Goal: Task Accomplishment & Management: Manage account settings

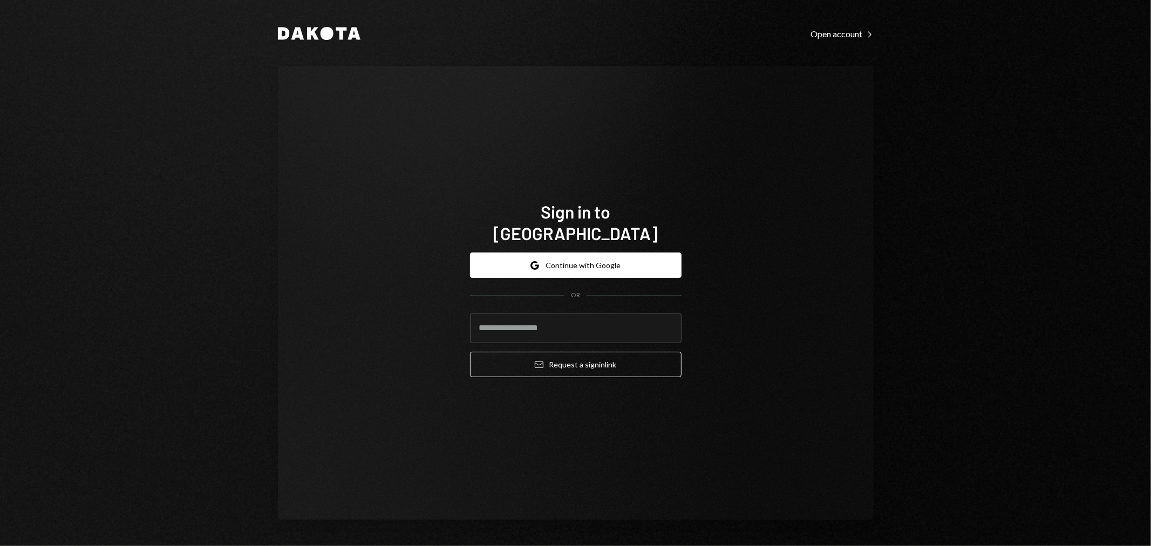
type input "**********"
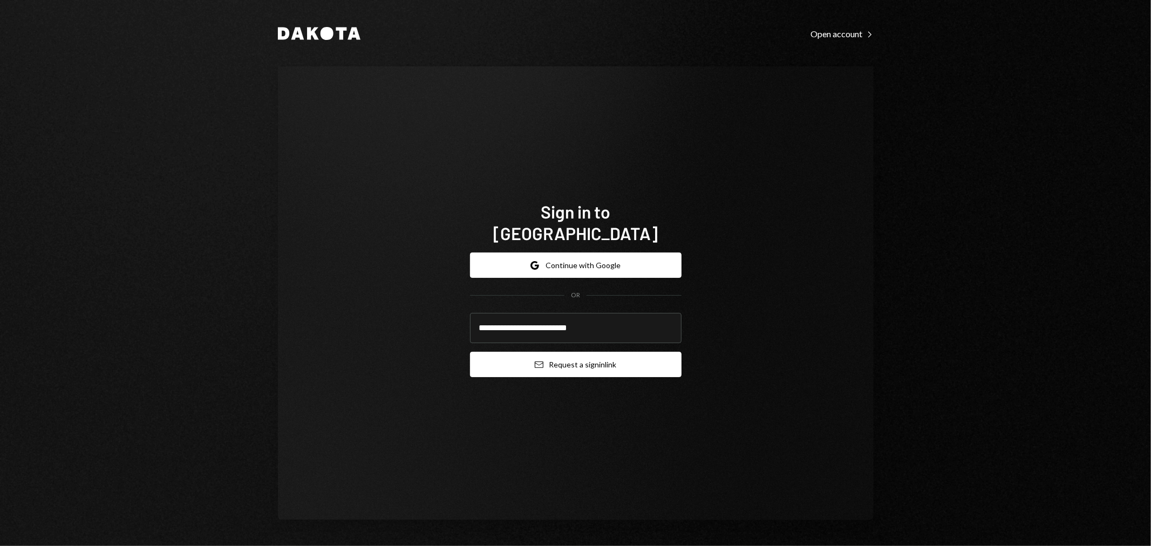
click at [556, 358] on button "Email Request a sign in link" at bounding box center [576, 364] width 212 height 25
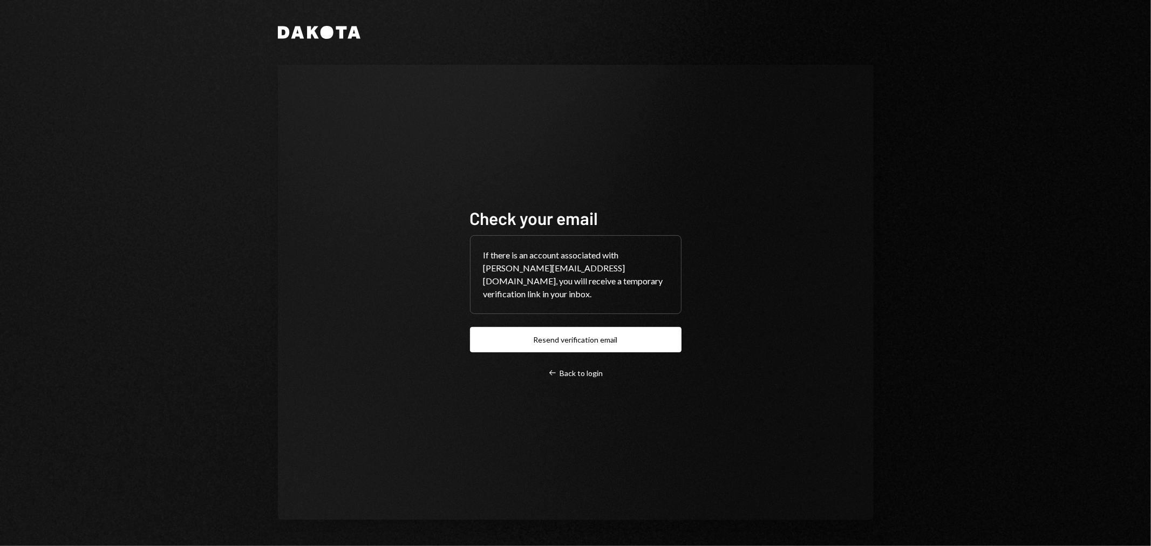
click at [758, 218] on div "Check your email If there is an account associated with kevin@autonomousproject…" at bounding box center [576, 293] width 596 height 456
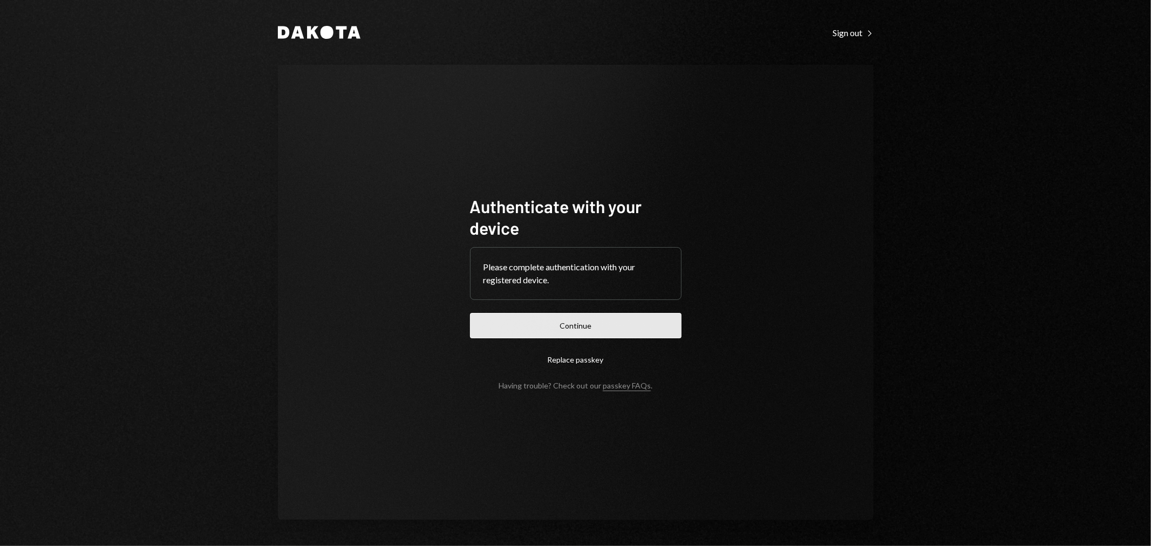
click at [578, 317] on button "Continue" at bounding box center [576, 325] width 212 height 25
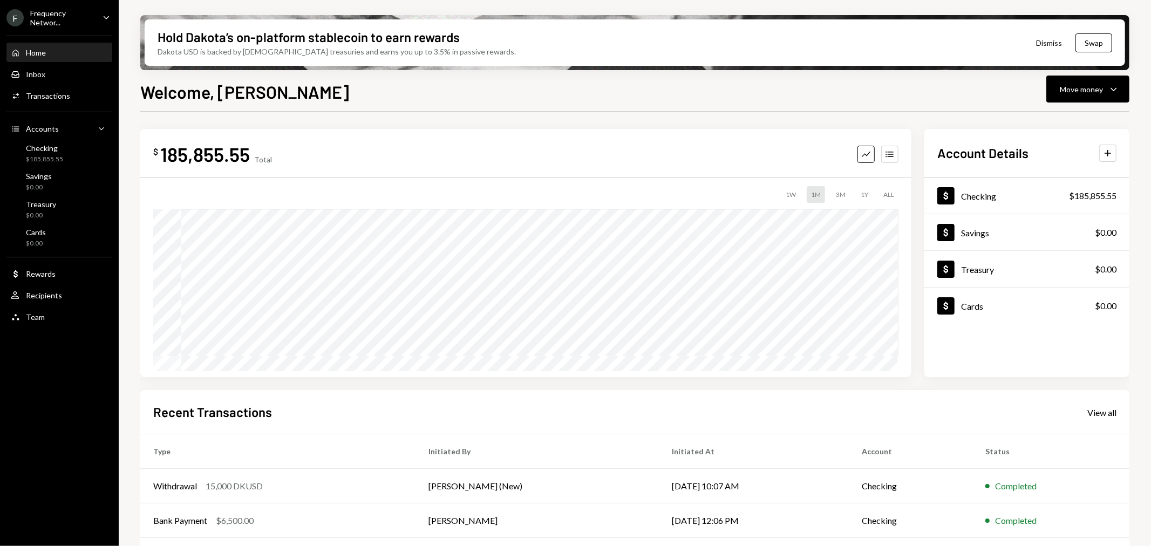
click at [79, 17] on div "Frequency Networ..." at bounding box center [62, 18] width 64 height 18
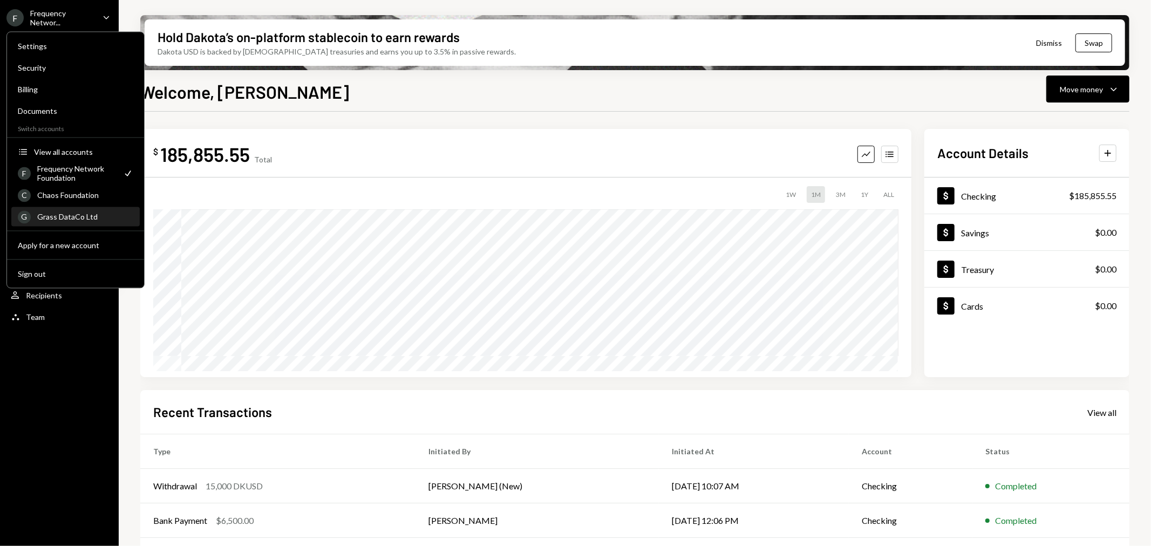
click at [65, 216] on div "Grass DataCo Ltd" at bounding box center [85, 216] width 96 height 9
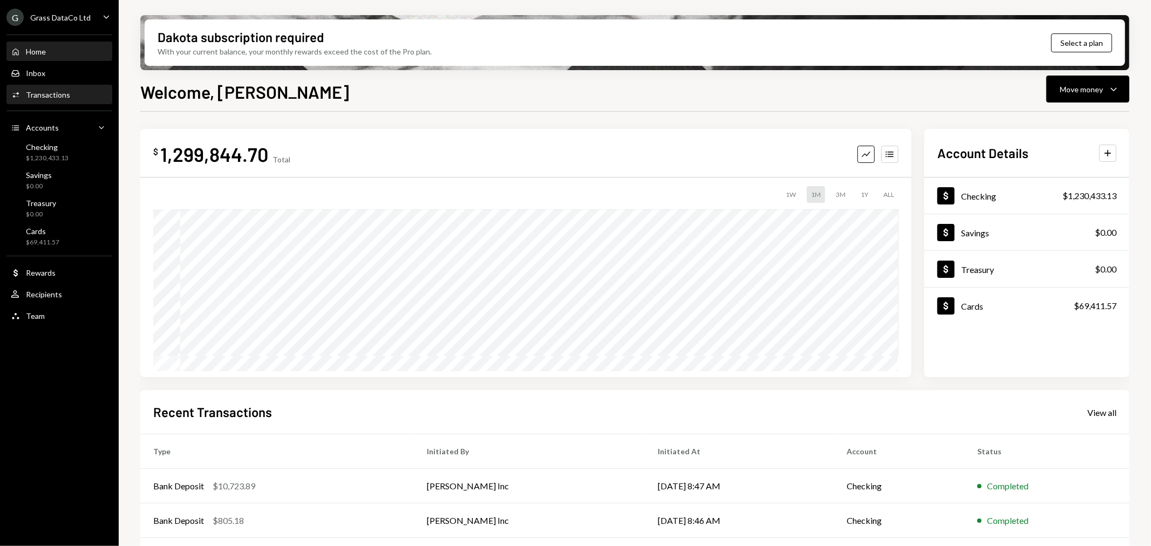
click at [69, 92] on div "Activities Transactions" at bounding box center [59, 95] width 97 height 10
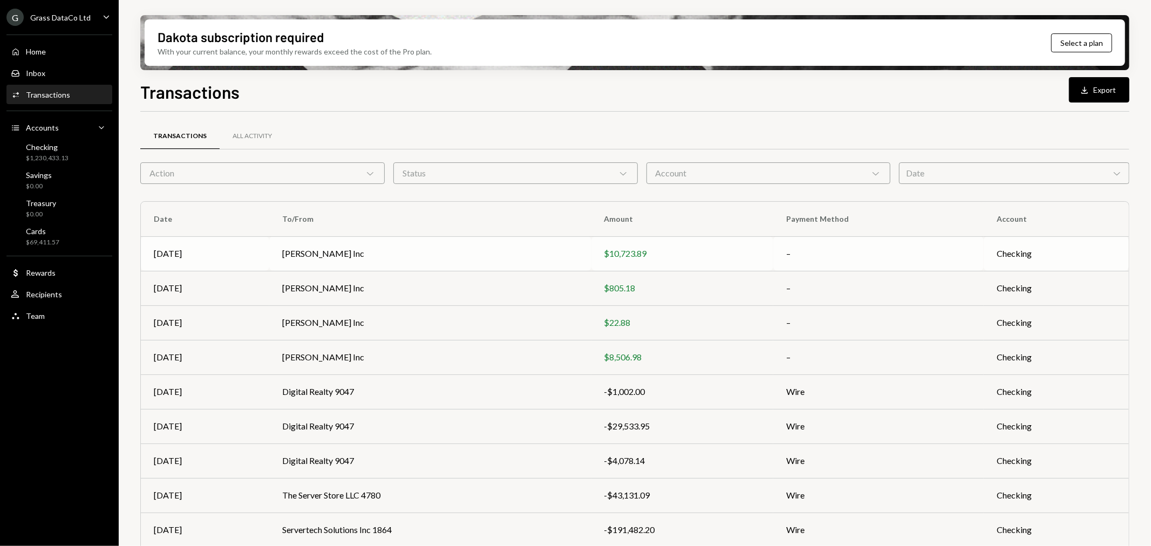
click at [419, 267] on td "[PERSON_NAME] Inc" at bounding box center [430, 253] width 322 height 35
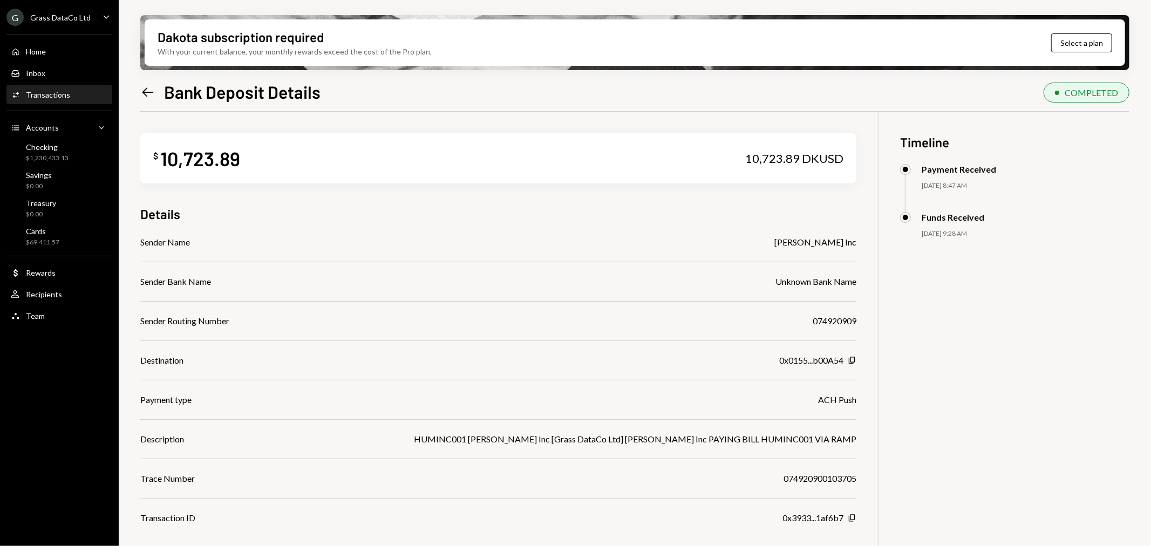
click at [144, 98] on icon "Left Arrow" at bounding box center [147, 92] width 15 height 15
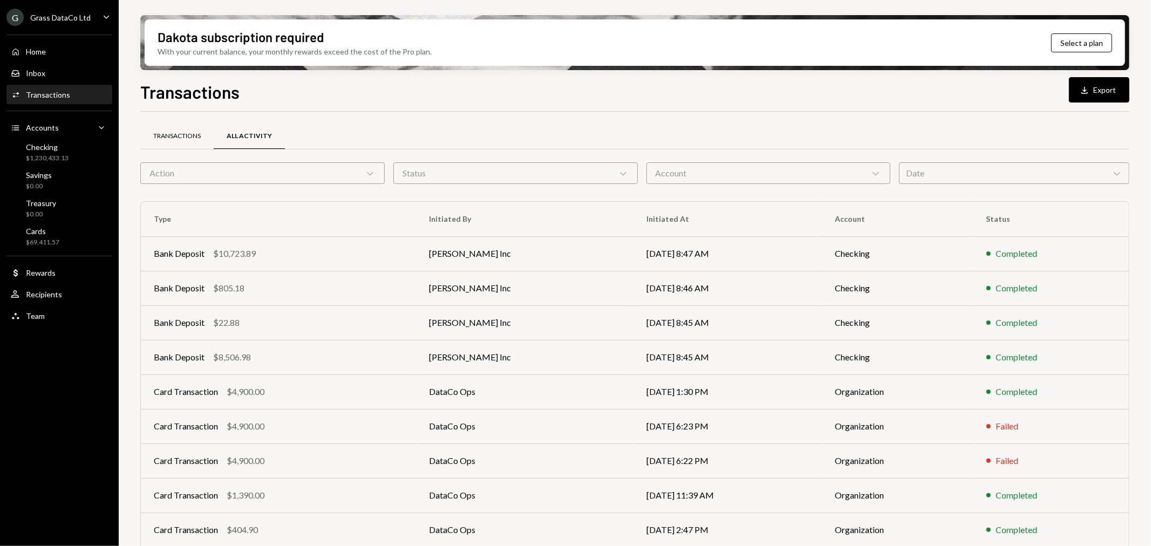
click at [185, 143] on div "Transactions" at bounding box center [176, 137] width 73 height 26
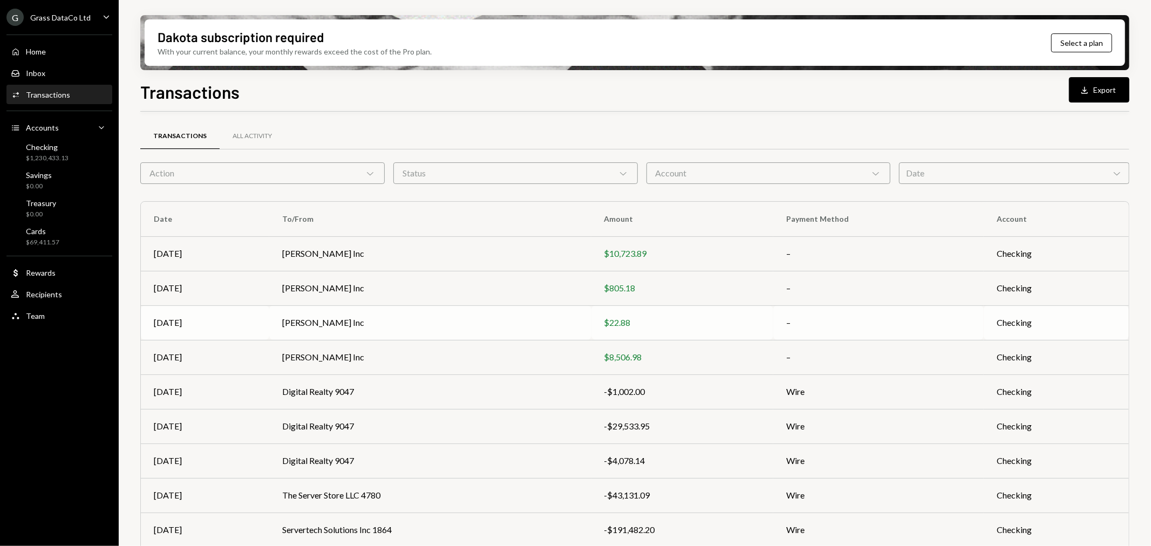
scroll to position [68, 0]
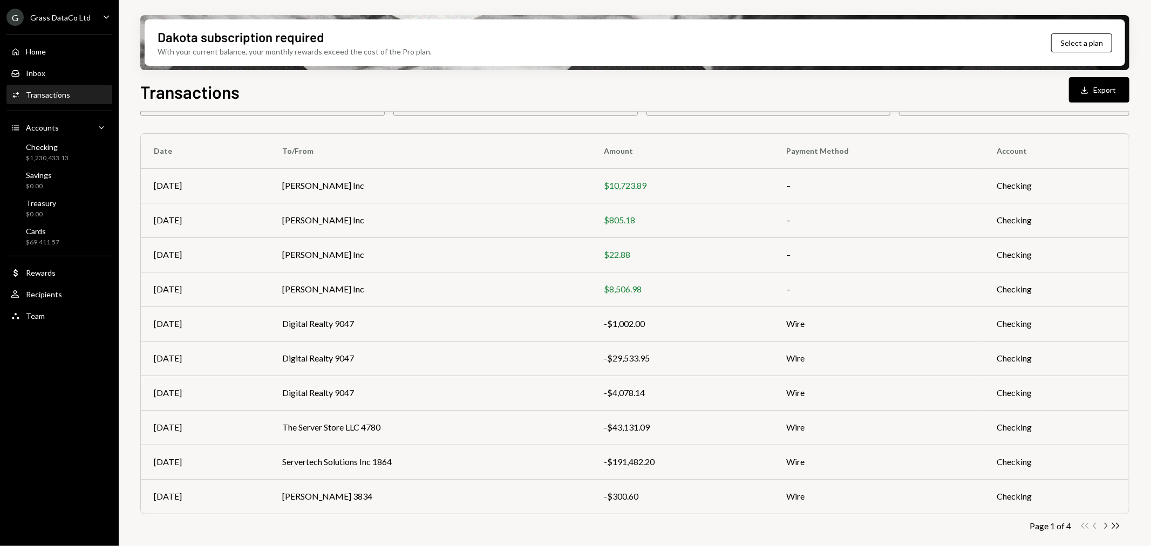
click at [1106, 525] on icon "button" at bounding box center [1106, 526] width 3 height 6
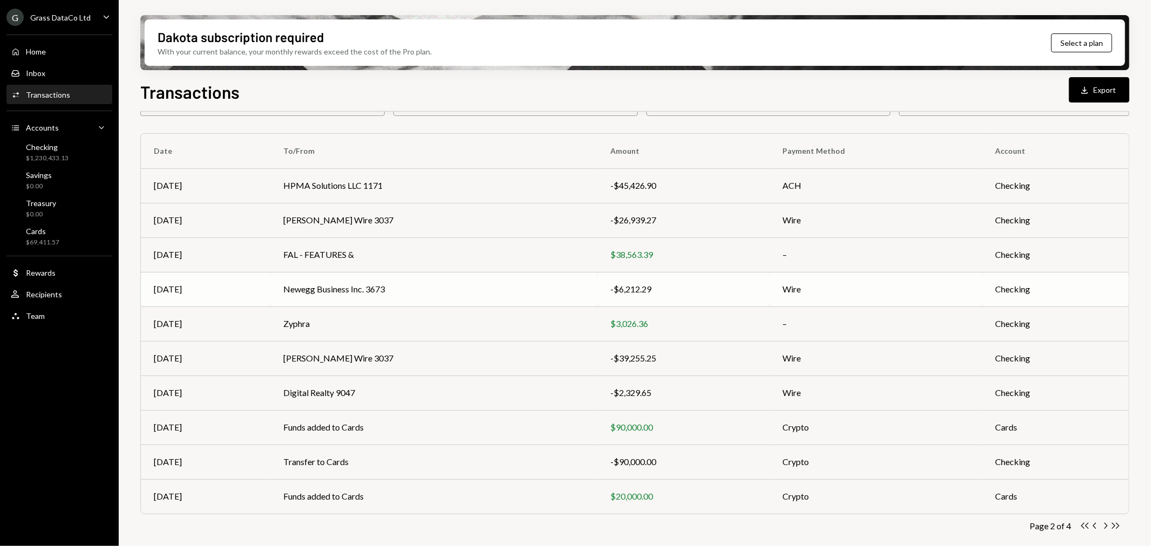
scroll to position [0, 0]
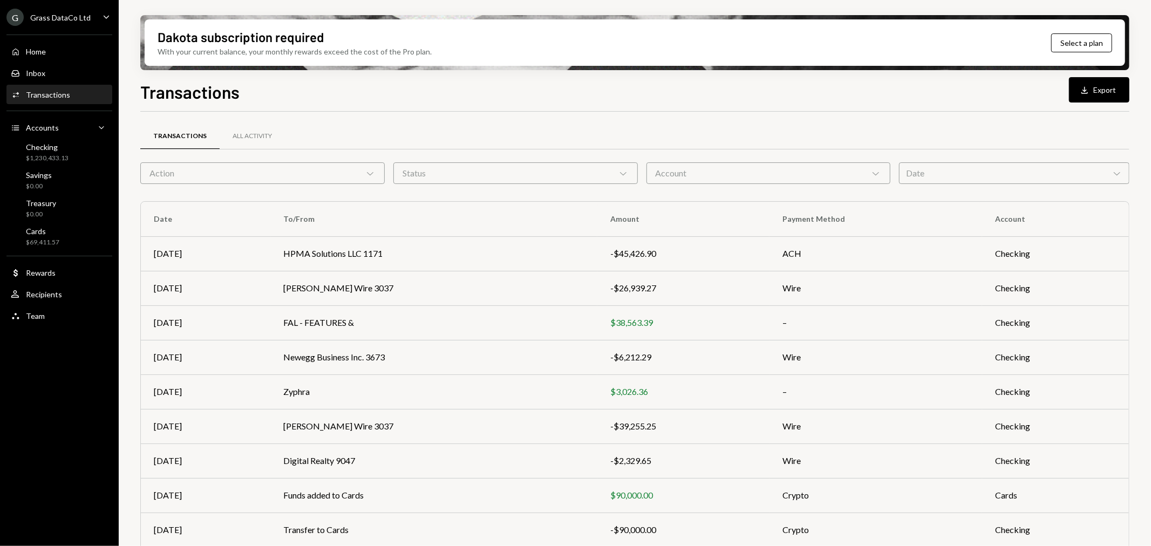
click at [63, 17] on div "Grass DataCo Ltd" at bounding box center [60, 17] width 60 height 9
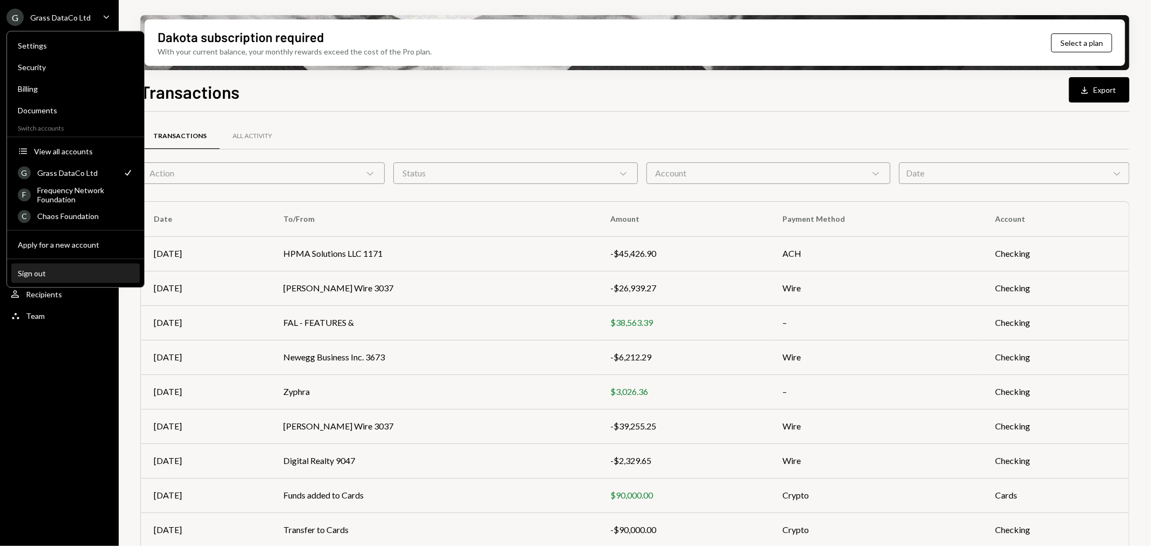
click at [71, 273] on div "Sign out" at bounding box center [76, 273] width 116 height 9
